Goal: Task Accomplishment & Management: Use online tool/utility

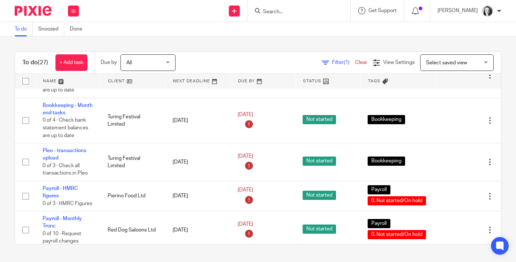
scroll to position [91, 0]
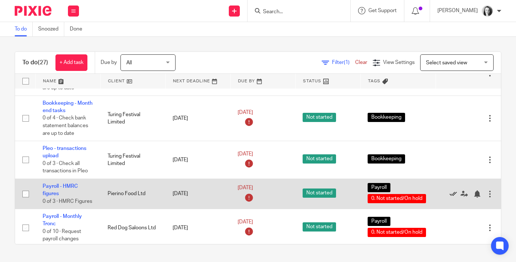
click at [454, 198] on icon at bounding box center [453, 193] width 7 height 7
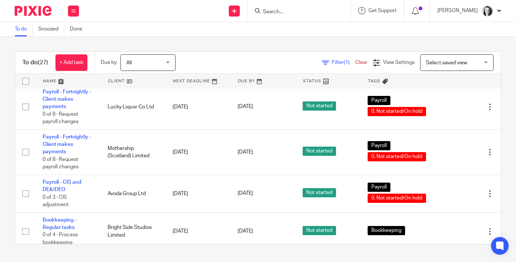
scroll to position [354, 0]
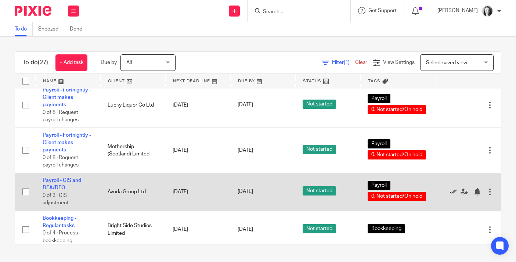
click at [452, 196] on icon at bounding box center [453, 191] width 7 height 7
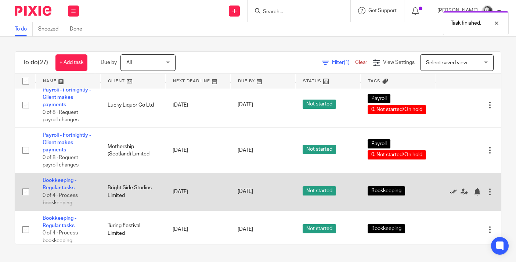
click at [452, 196] on icon at bounding box center [453, 191] width 7 height 7
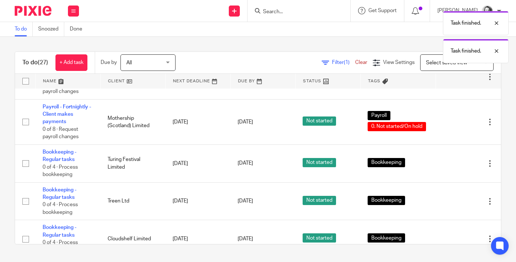
scroll to position [383, 0]
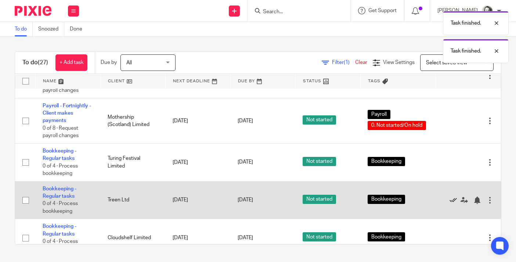
click at [453, 204] on icon at bounding box center [453, 200] width 7 height 7
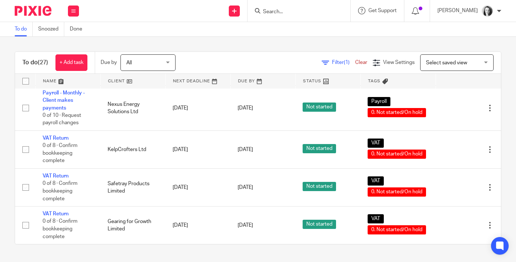
scroll to position [838, 0]
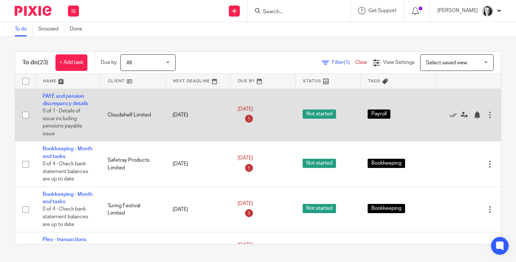
scroll to position [18, 0]
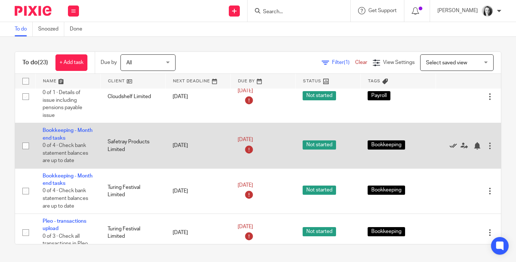
click at [455, 146] on icon at bounding box center [453, 145] width 7 height 7
